Goal: Download file/media

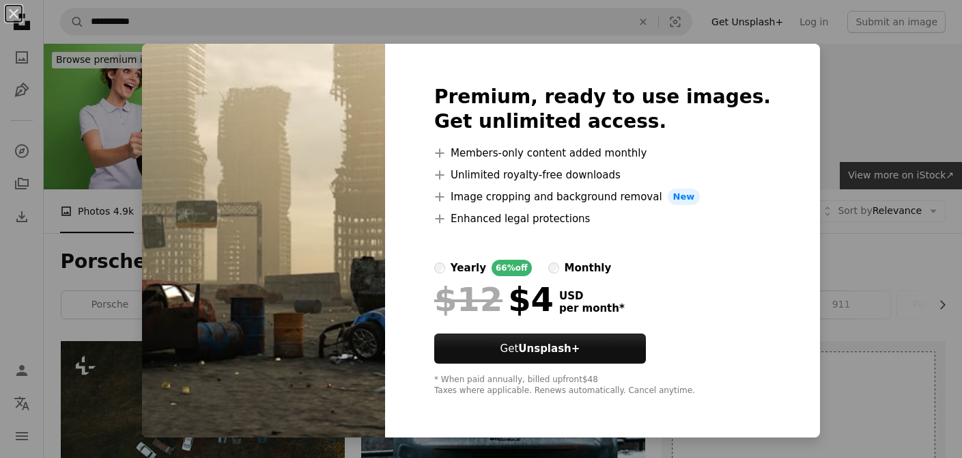
scroll to position [728, 0]
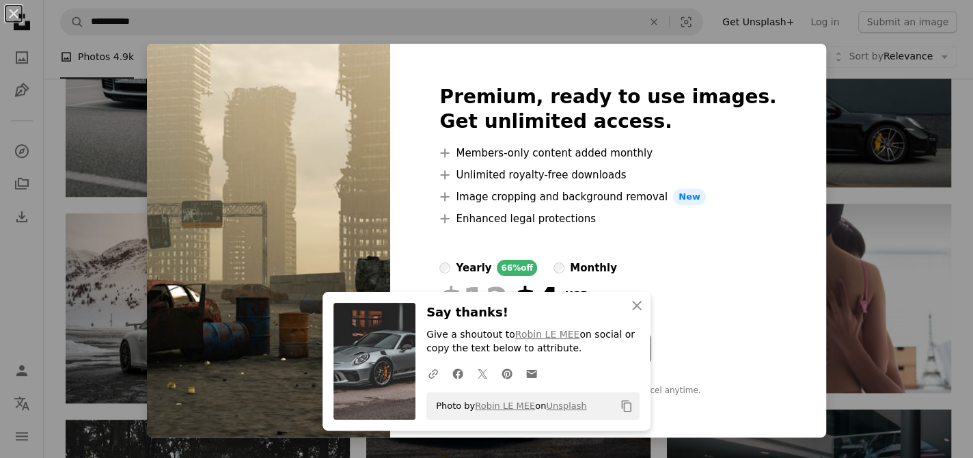
click at [832, 99] on div "An X shape Premium, ready to use images. Get unlimited access. A plus sign Memb…" at bounding box center [486, 229] width 973 height 458
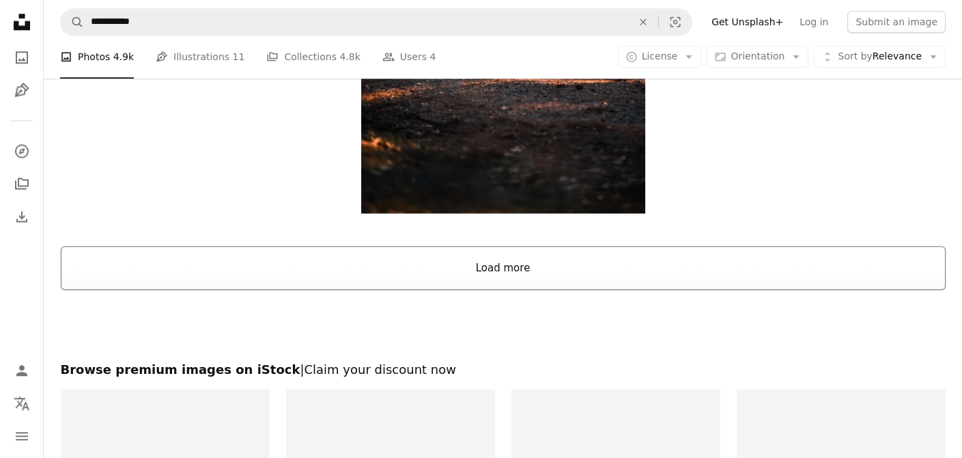
scroll to position [2550, 0]
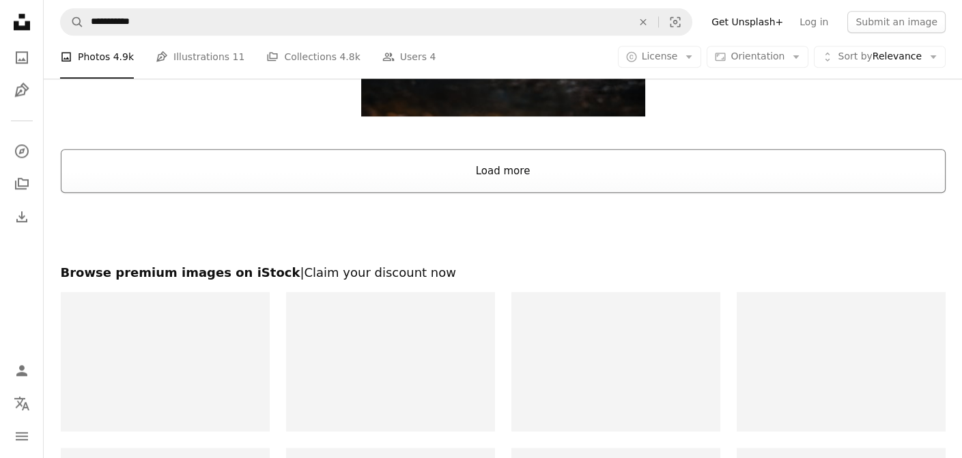
click at [506, 171] on button "Load more" at bounding box center [503, 171] width 885 height 44
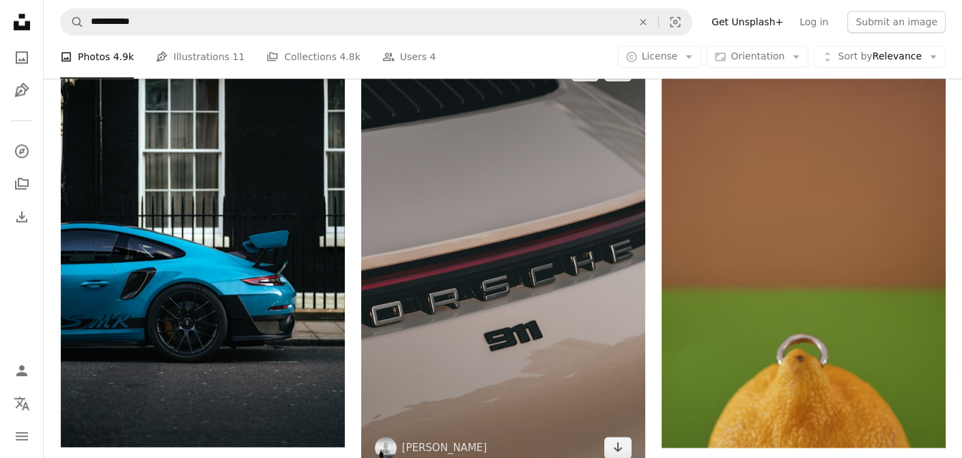
scroll to position [2732, 0]
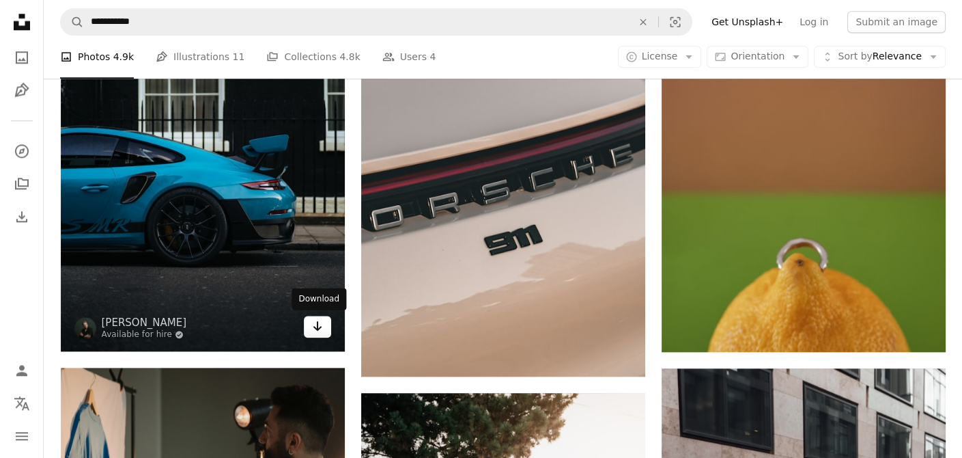
click at [308, 324] on link "Arrow pointing down" at bounding box center [317, 327] width 27 height 22
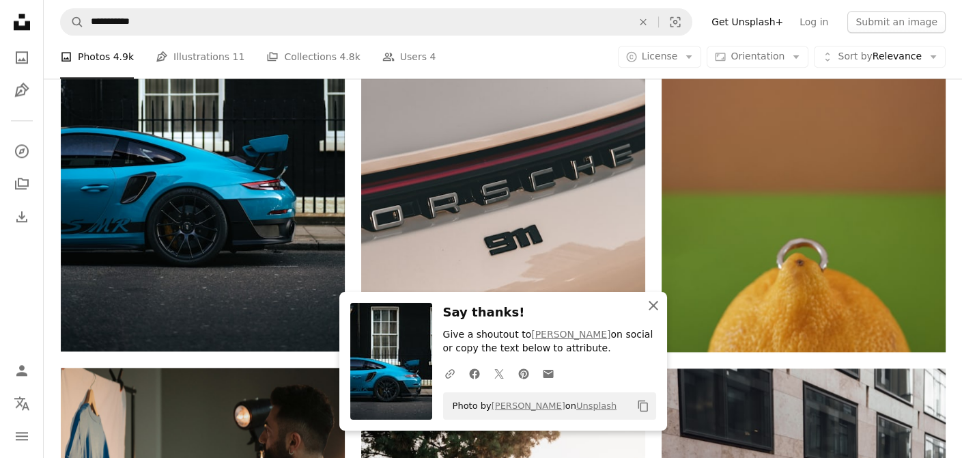
click at [652, 311] on icon "An X shape" at bounding box center [654, 305] width 16 height 16
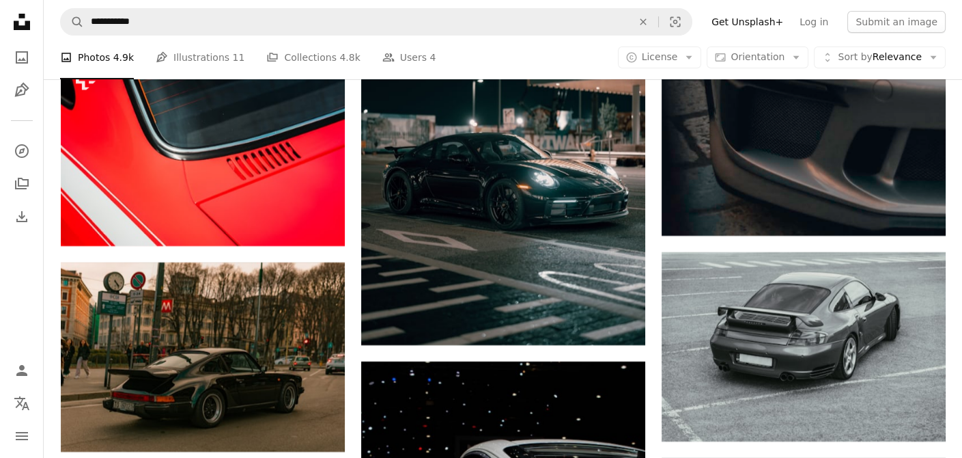
scroll to position [25775, 0]
